Goal: Task Accomplishment & Management: Use online tool/utility

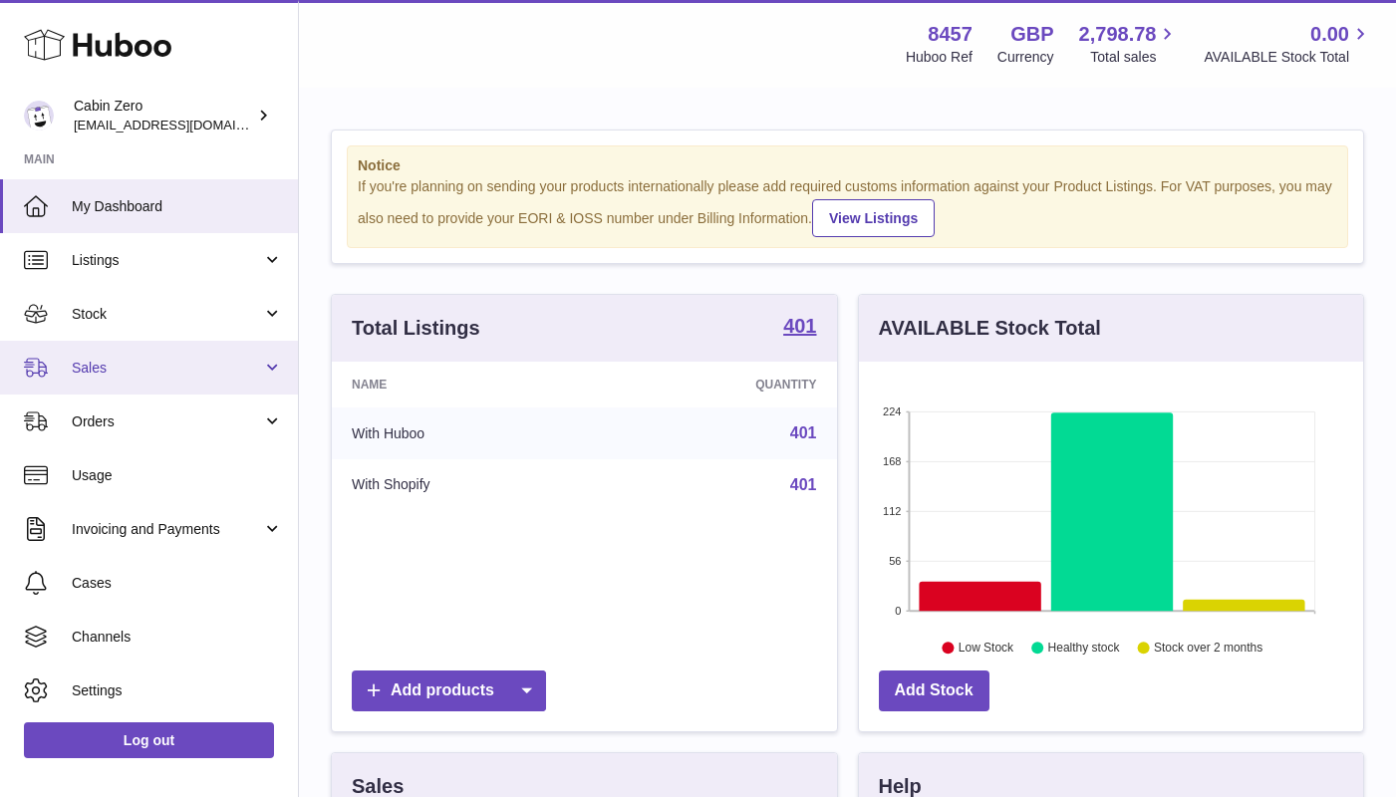
scroll to position [995830, 995636]
click at [249, 368] on span "Sales" at bounding box center [167, 368] width 190 height 19
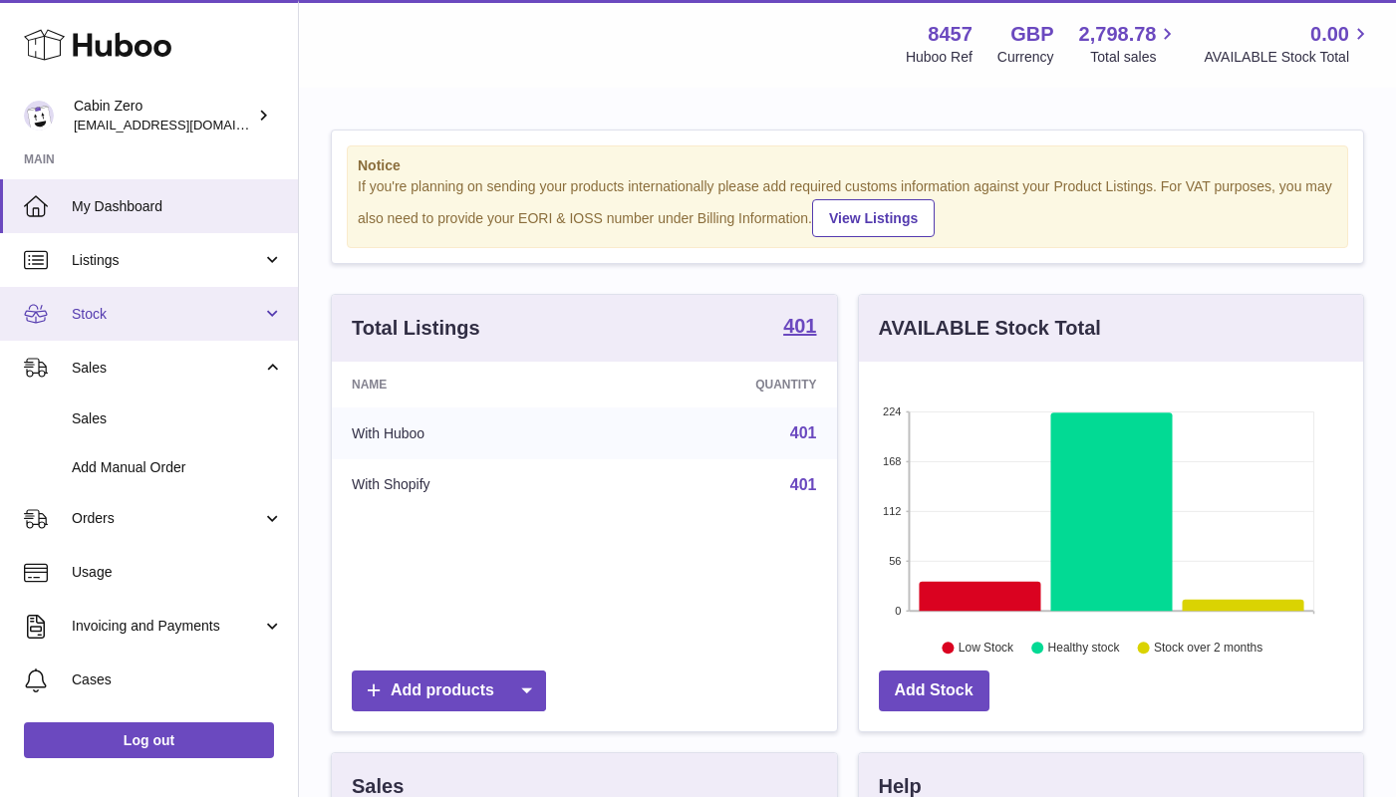
click at [246, 322] on link "Stock" at bounding box center [149, 314] width 298 height 54
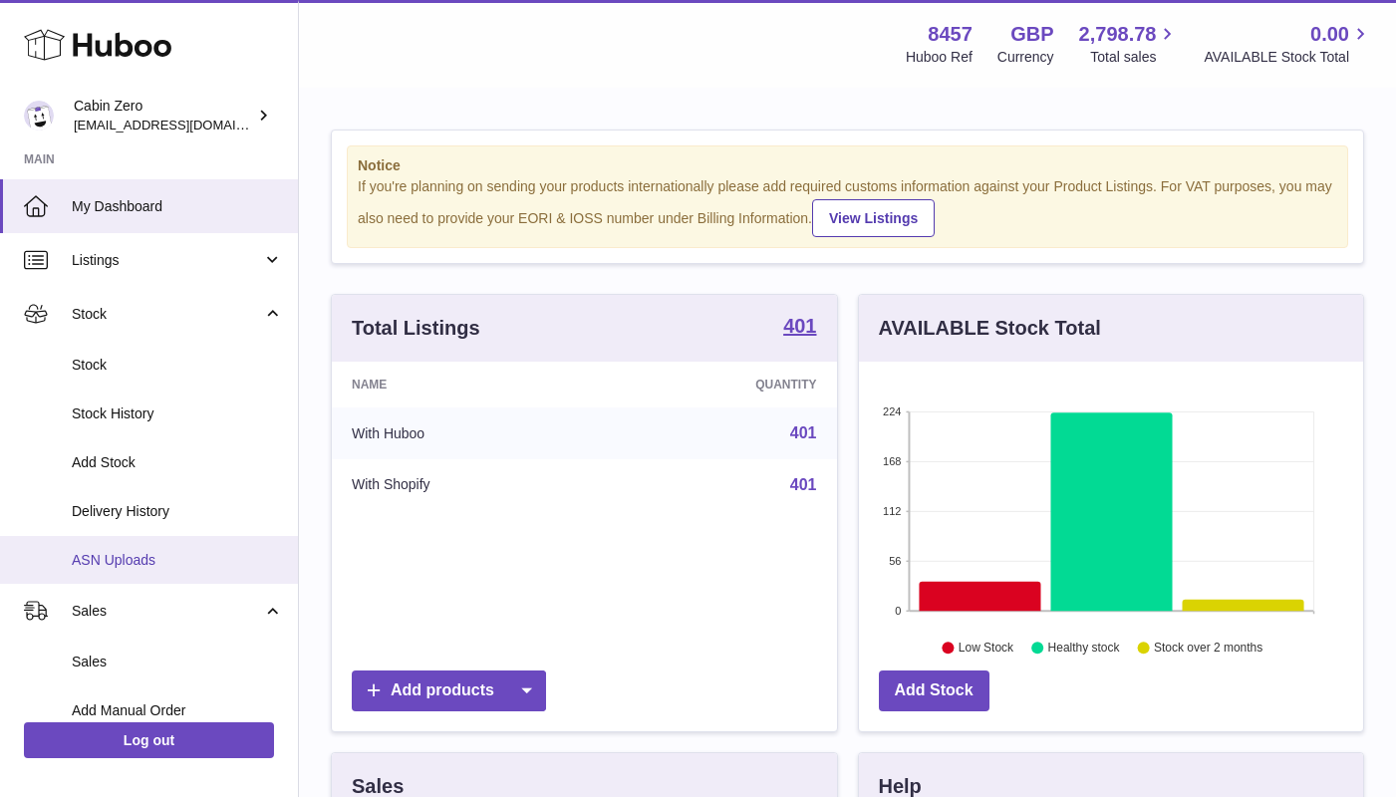
click at [172, 551] on span "ASN Uploads" at bounding box center [177, 560] width 211 height 19
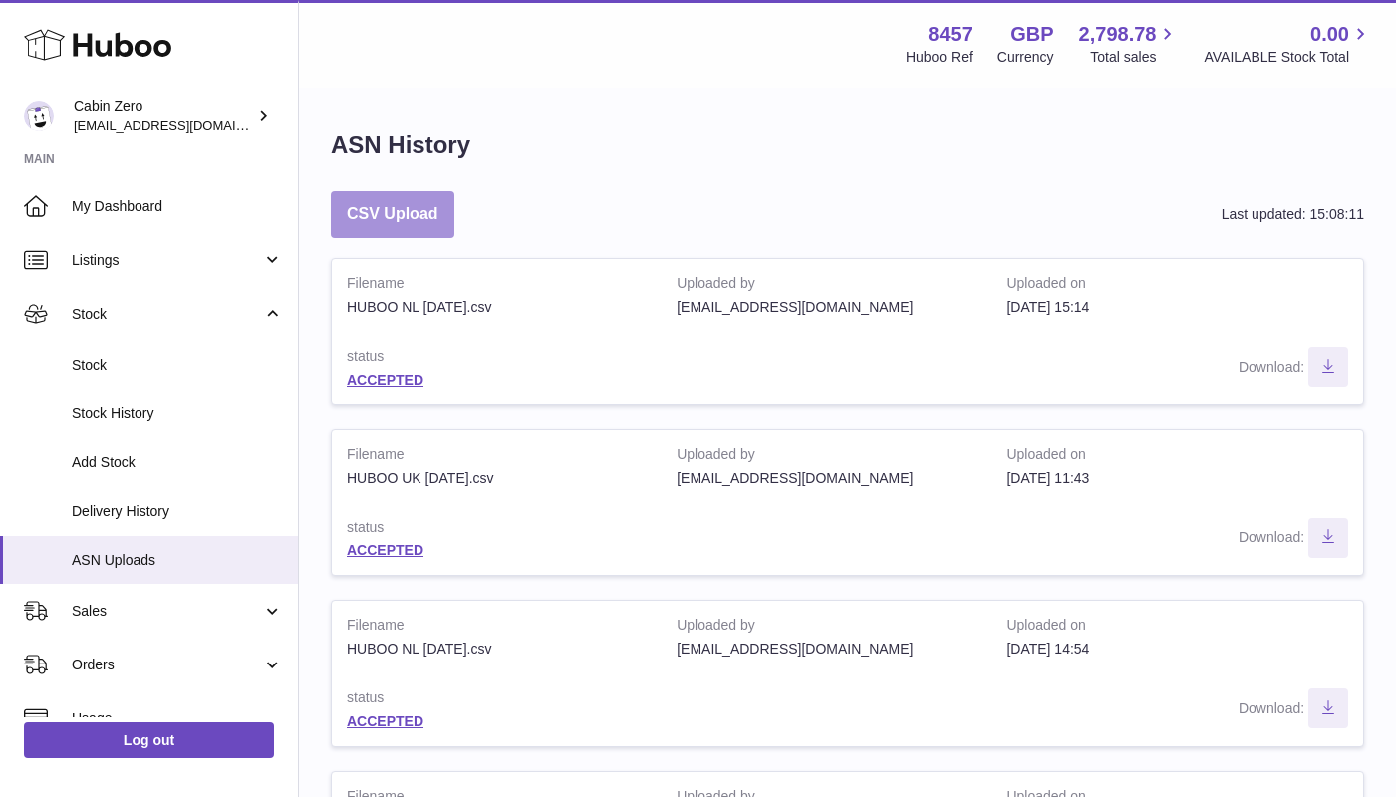
click at [422, 221] on button "CSV Upload" at bounding box center [393, 214] width 124 height 47
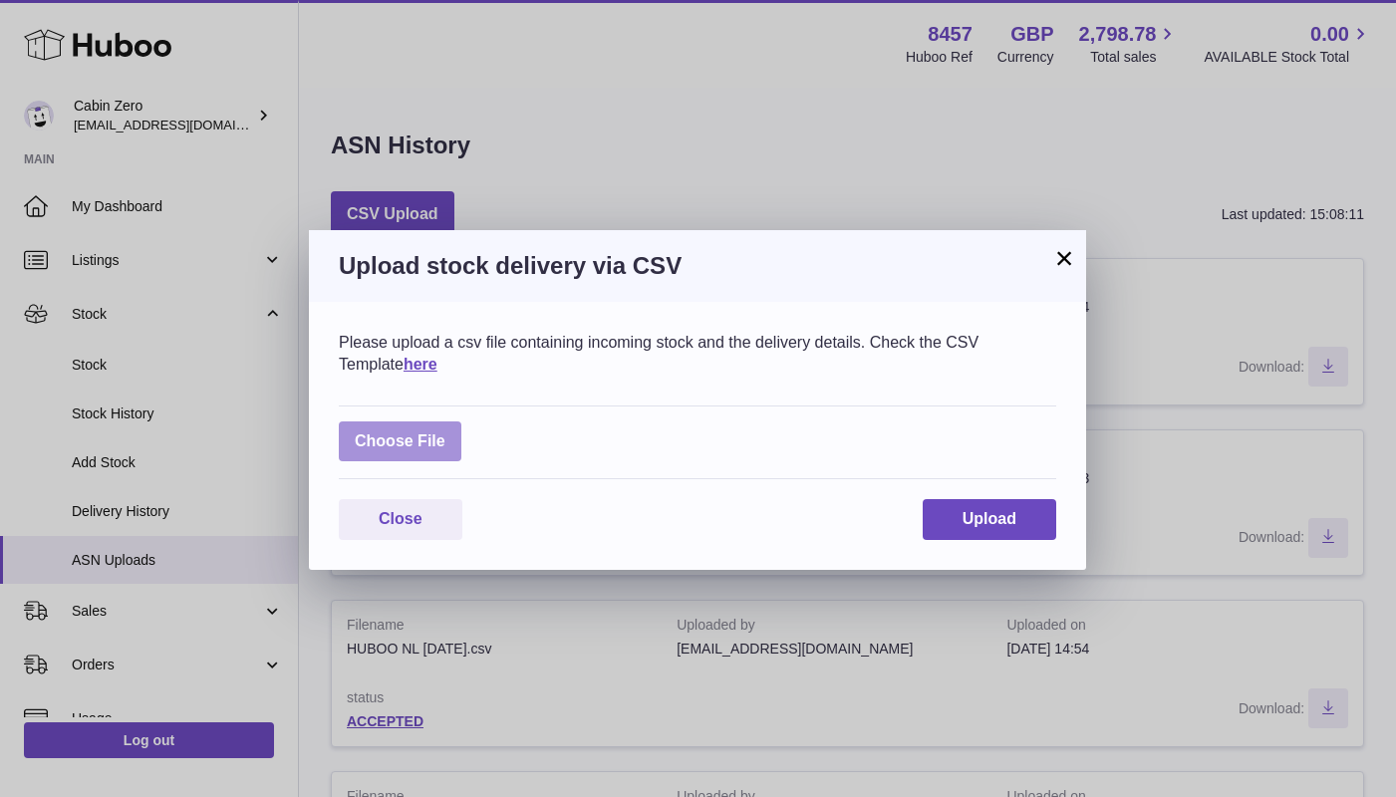
click at [457, 448] on label at bounding box center [400, 441] width 123 height 41
click at [446, 432] on input "file" at bounding box center [445, 431] width 1 height 1
click at [446, 430] on label at bounding box center [400, 441] width 123 height 41
click at [446, 431] on input "file" at bounding box center [445, 431] width 1 height 1
click at [417, 439] on label at bounding box center [400, 441] width 123 height 41
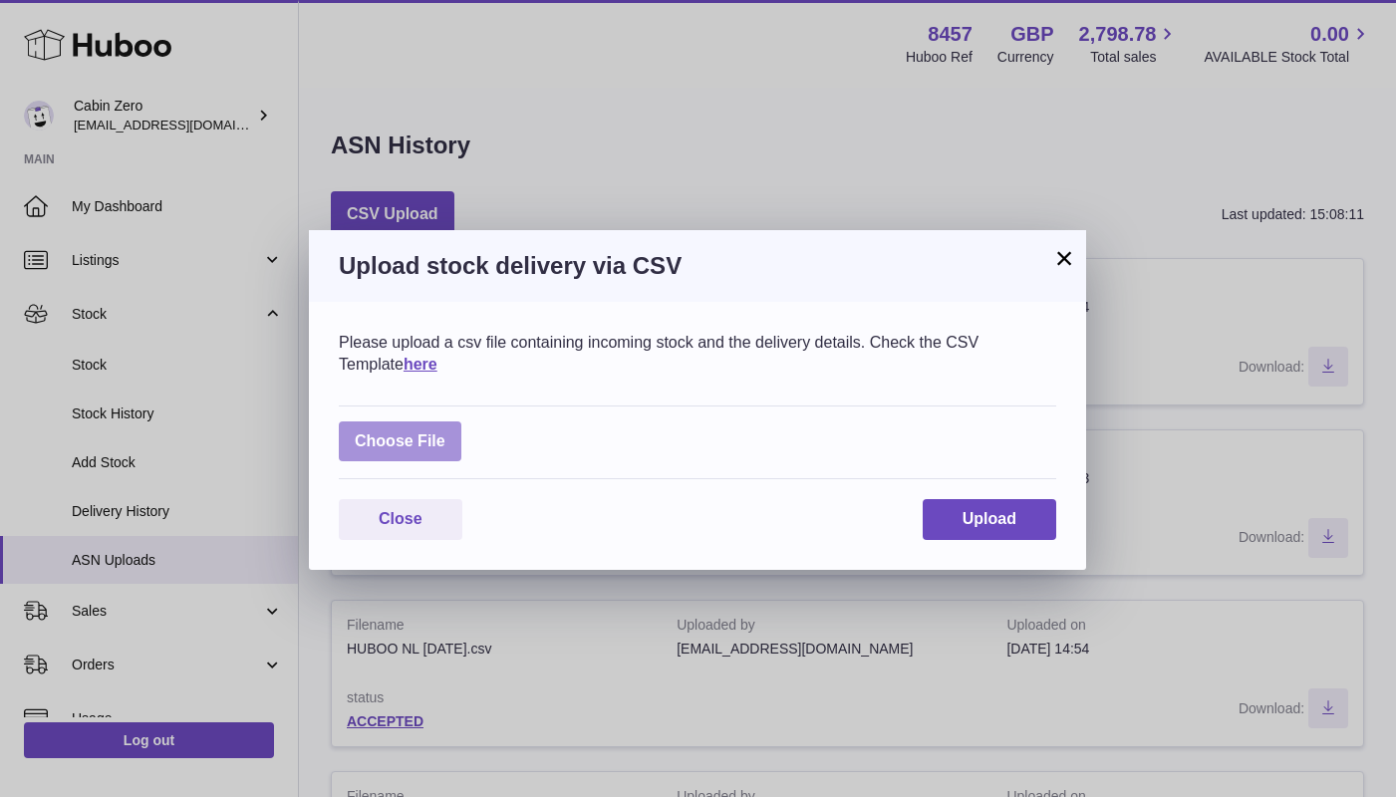
click at [445, 432] on input "file" at bounding box center [445, 431] width 1 height 1
click at [405, 430] on label at bounding box center [400, 441] width 123 height 41
click at [445, 431] on input "file" at bounding box center [445, 431] width 1 height 1
type input "**********"
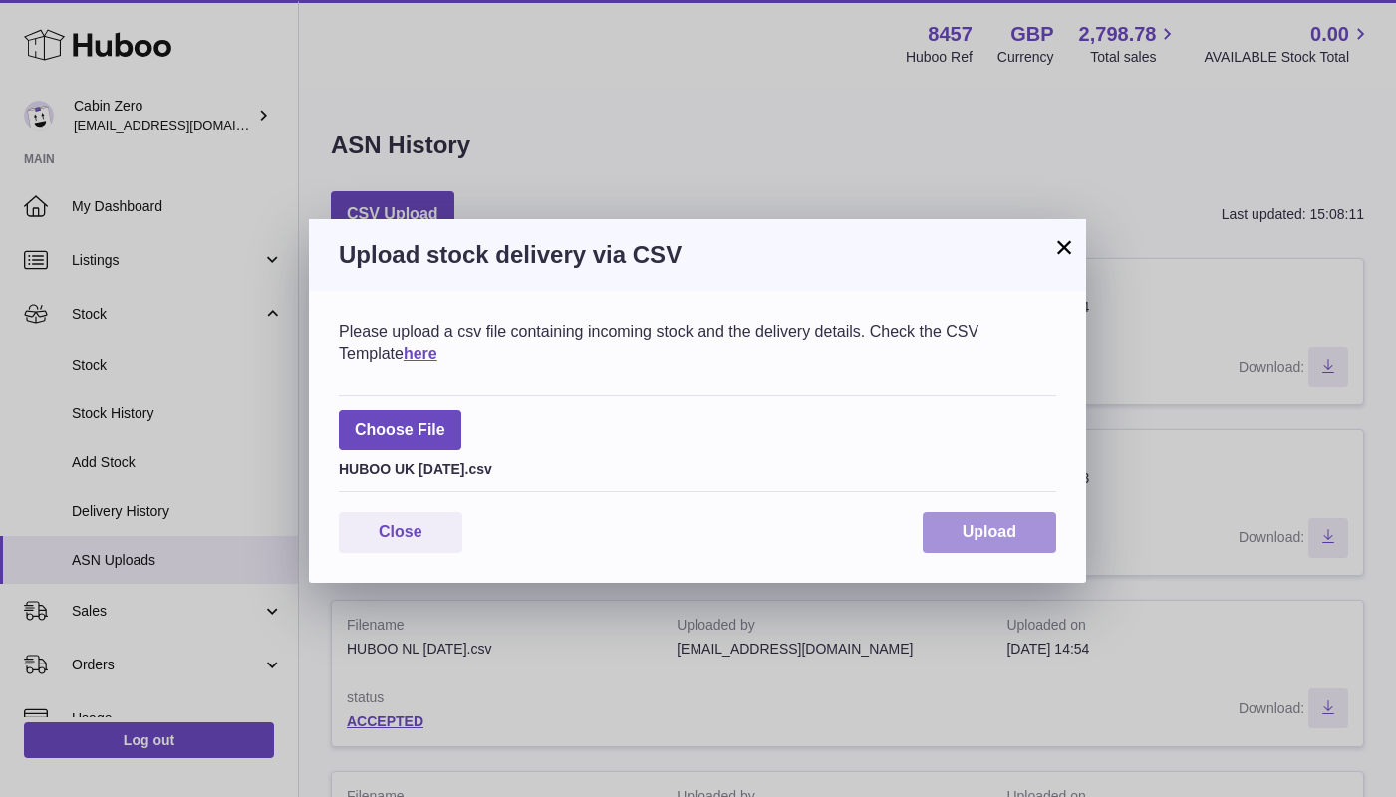
click at [987, 524] on span "Upload" at bounding box center [989, 531] width 54 height 17
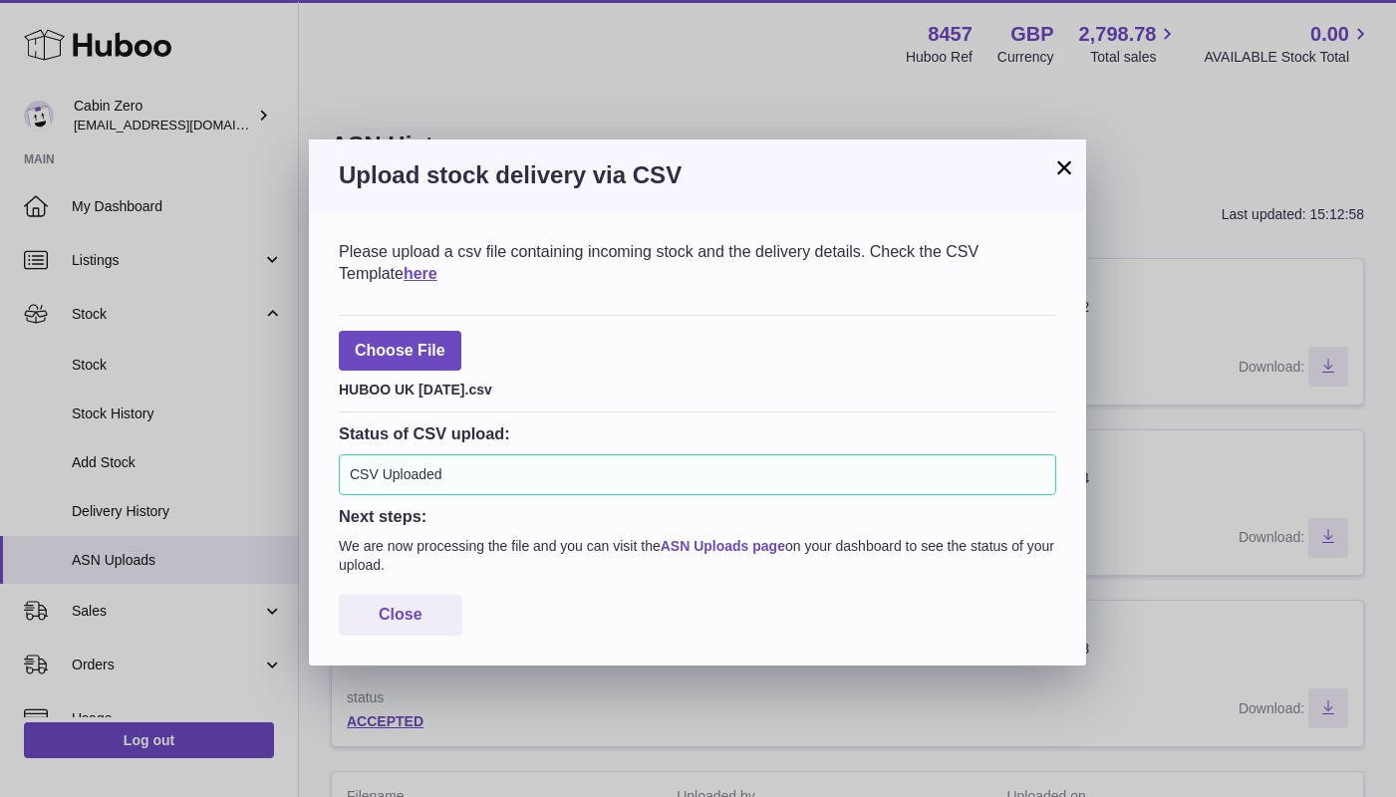
click at [758, 539] on link "ASN Uploads page" at bounding box center [722, 546] width 125 height 16
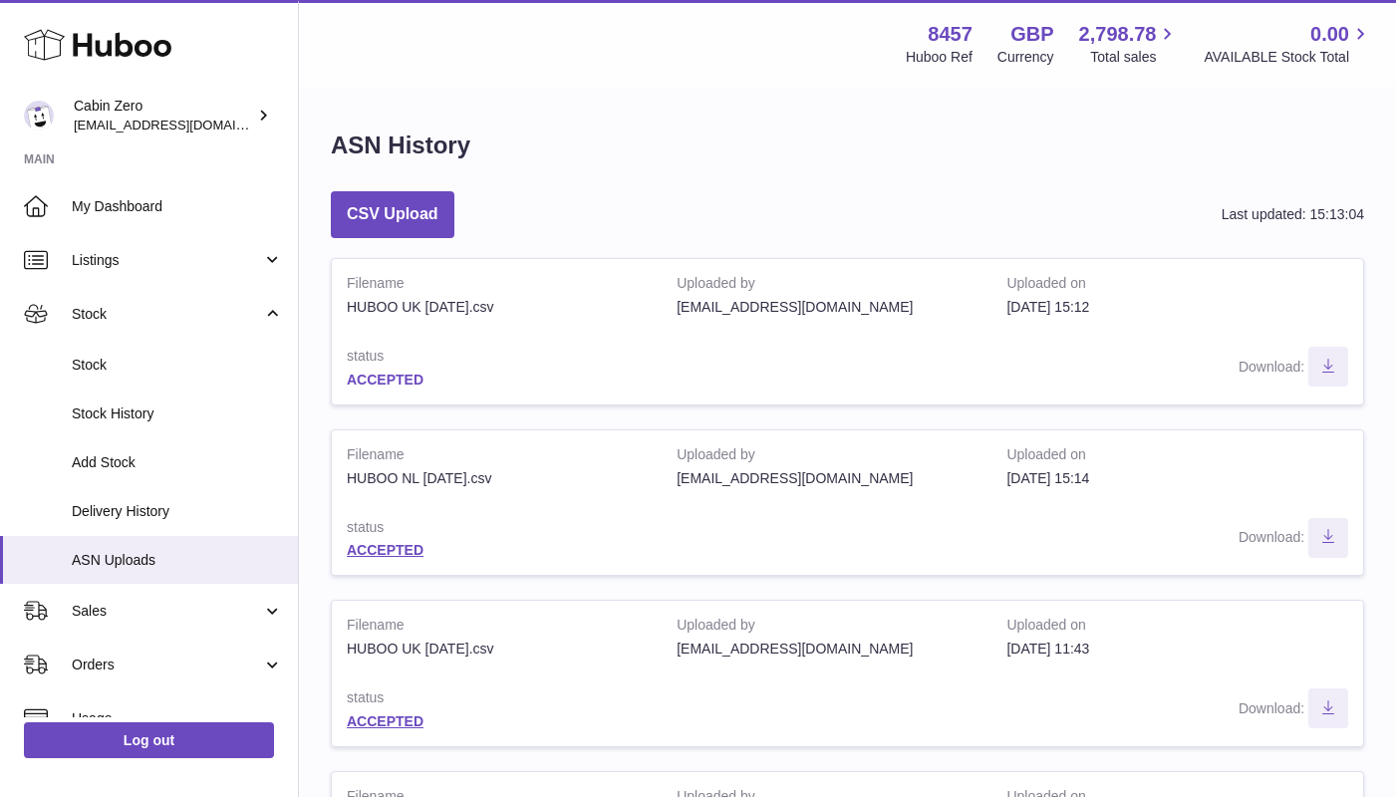
click at [402, 372] on link "ACCEPTED" at bounding box center [385, 380] width 77 height 16
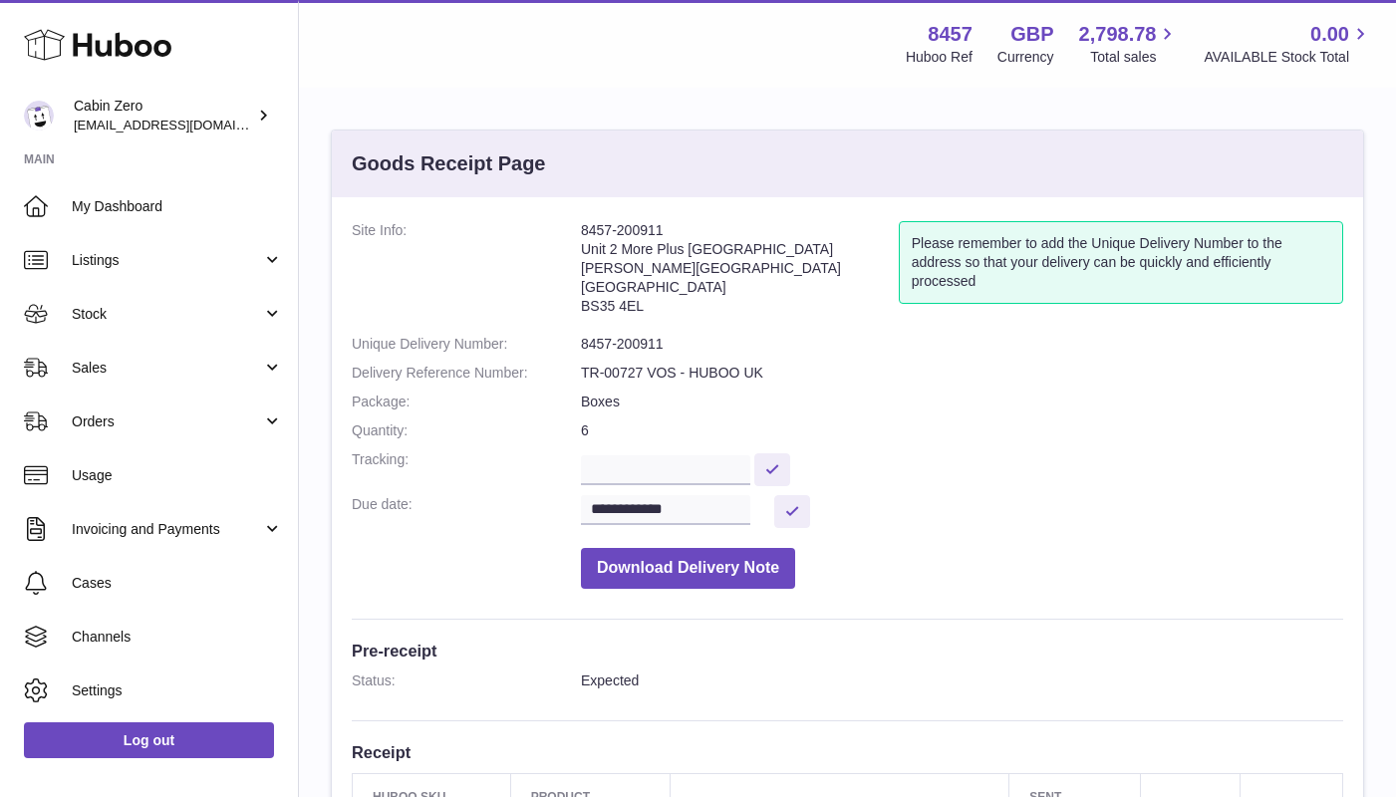
drag, startPoint x: 581, startPoint y: 231, endPoint x: 663, endPoint y: 231, distance: 82.7
click at [663, 231] on address "8457-200911 Unit 2 More Plus Central Park Hudson Ave Severn Beach BS35 4EL" at bounding box center [740, 273] width 318 height 104
copy address "8457-200911"
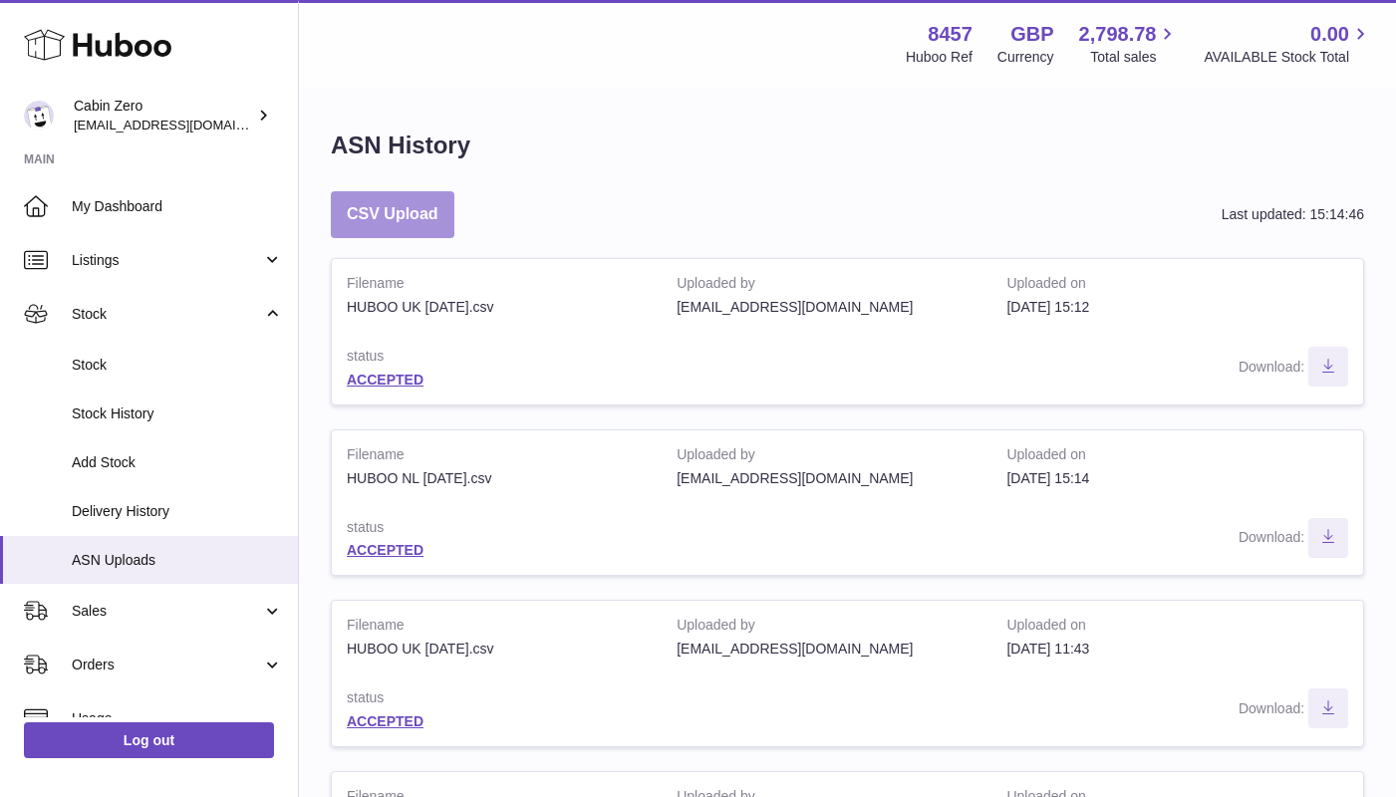
click at [432, 217] on button "CSV Upload" at bounding box center [393, 214] width 124 height 47
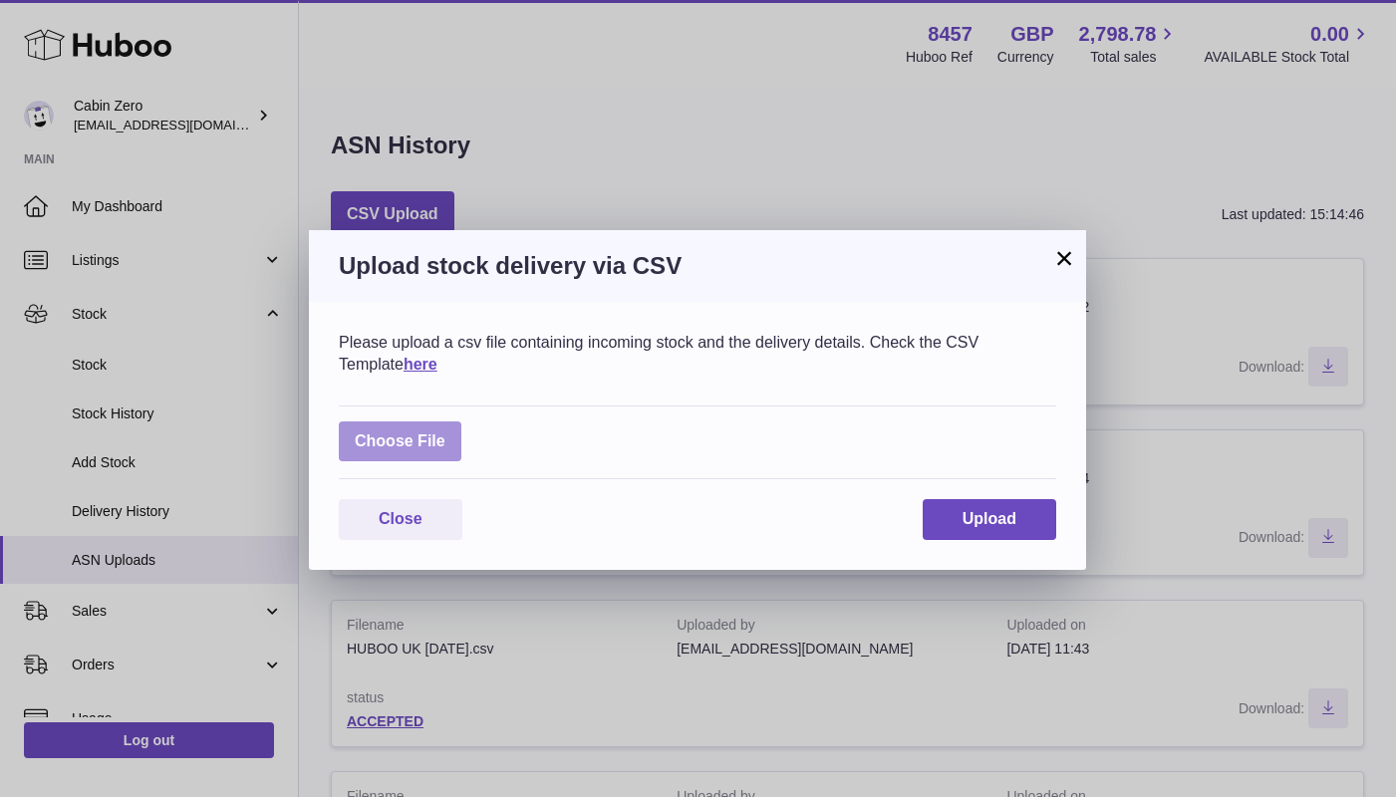
click at [425, 443] on label at bounding box center [400, 441] width 123 height 41
click at [445, 432] on input "file" at bounding box center [445, 431] width 1 height 1
type input "**********"
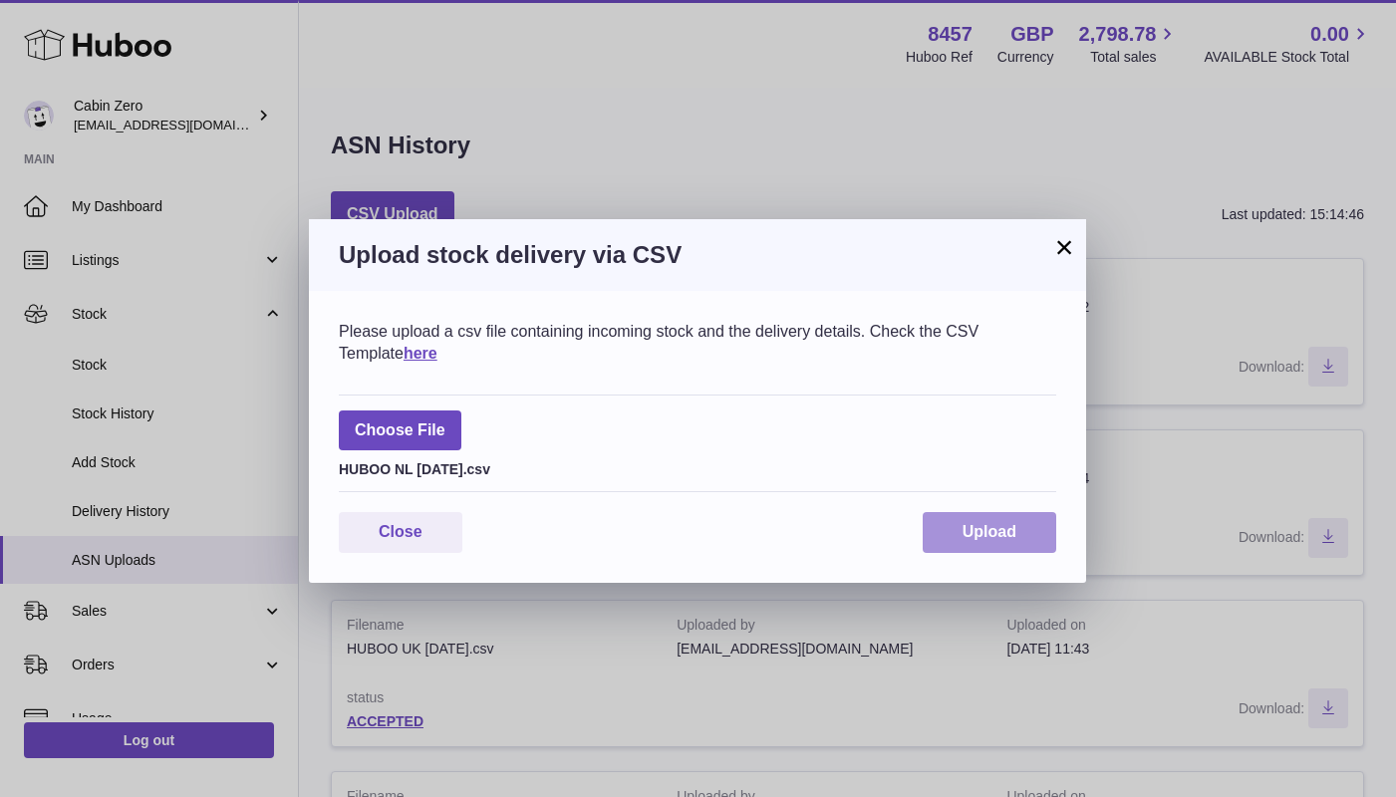
click at [1000, 523] on span "Upload" at bounding box center [989, 531] width 54 height 17
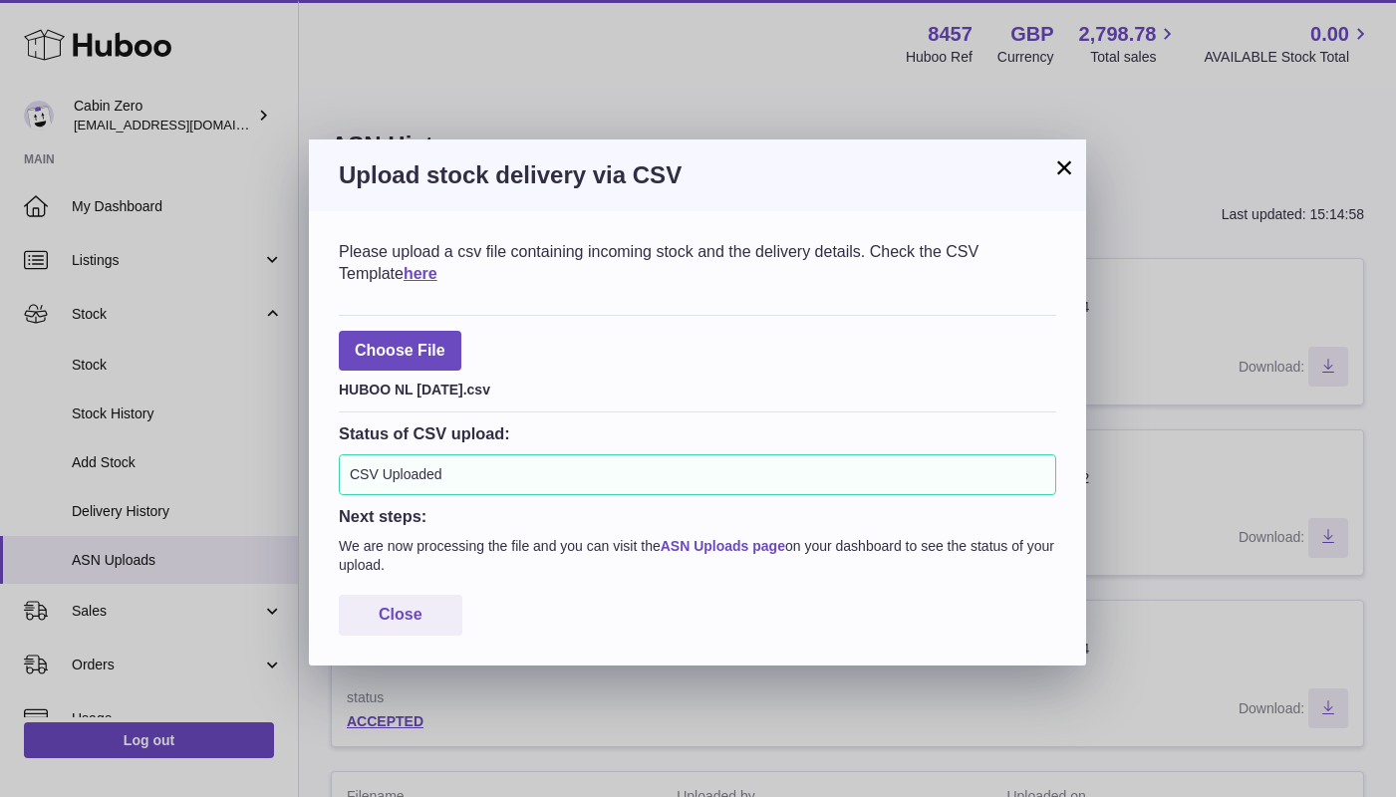
click at [745, 540] on link "ASN Uploads page" at bounding box center [722, 546] width 125 height 16
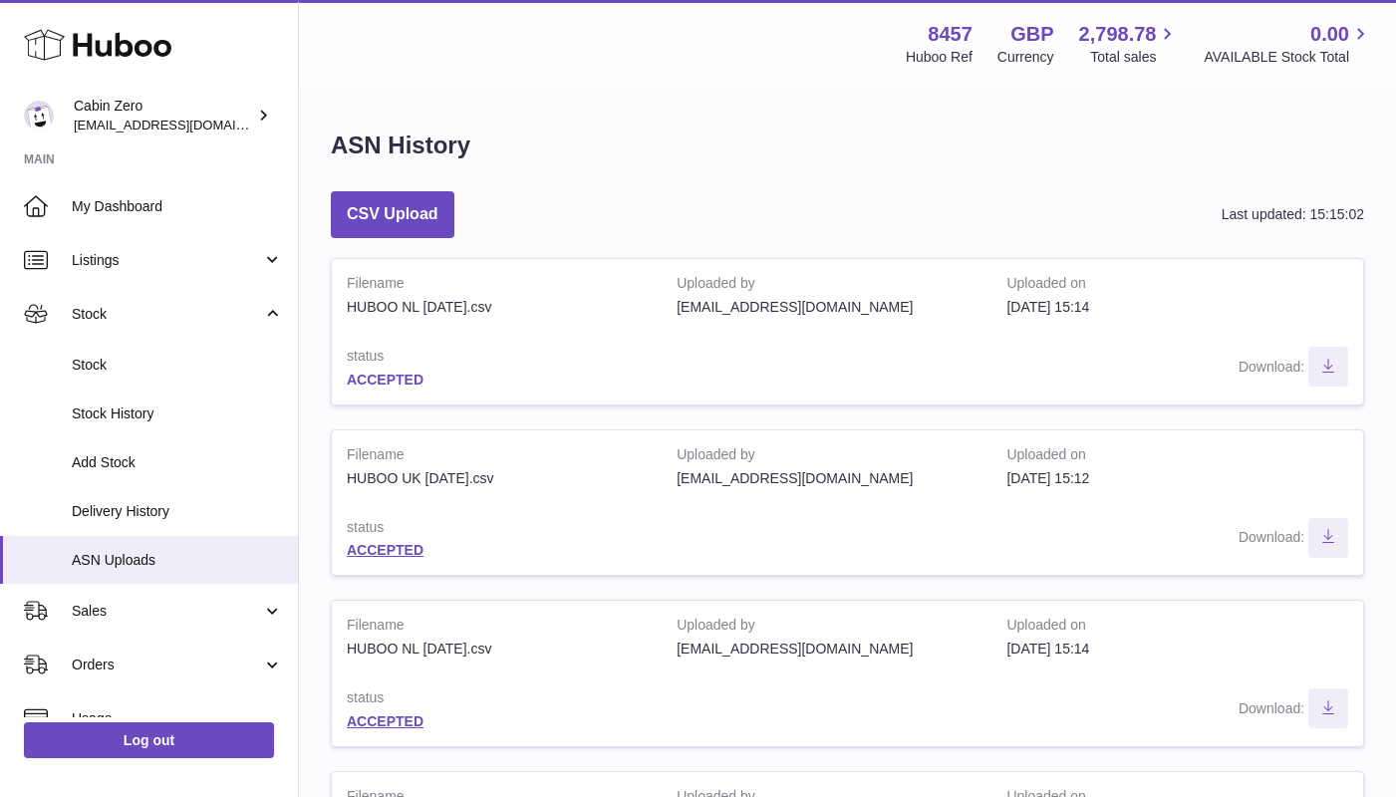
click at [395, 377] on link "ACCEPTED" at bounding box center [385, 380] width 77 height 16
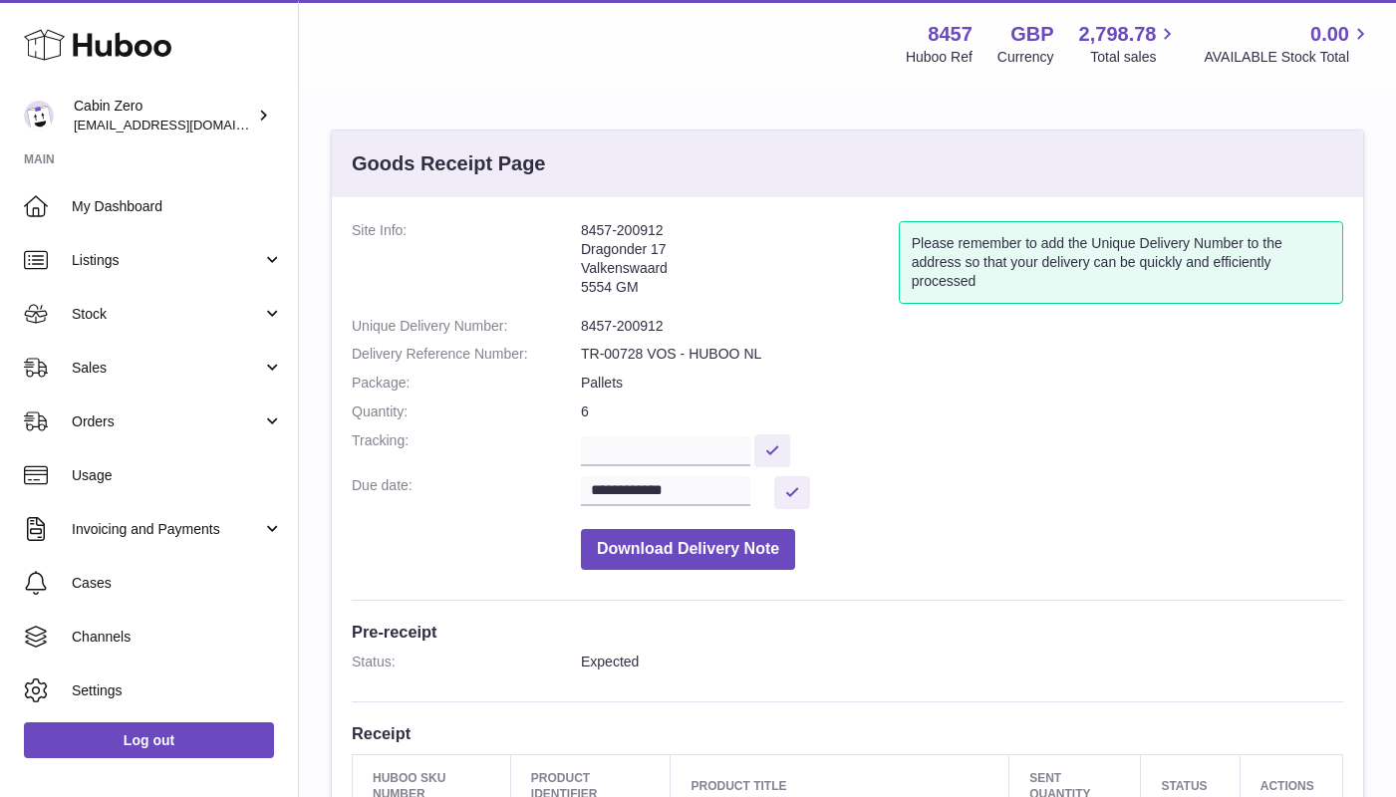
drag, startPoint x: 581, startPoint y: 231, endPoint x: 668, endPoint y: 232, distance: 87.7
click at [668, 232] on address "8457-200912 Dragonder 17 Valkenswaard 5554 GM" at bounding box center [740, 264] width 318 height 86
copy address "8457-200912"
